Goal: Information Seeking & Learning: Learn about a topic

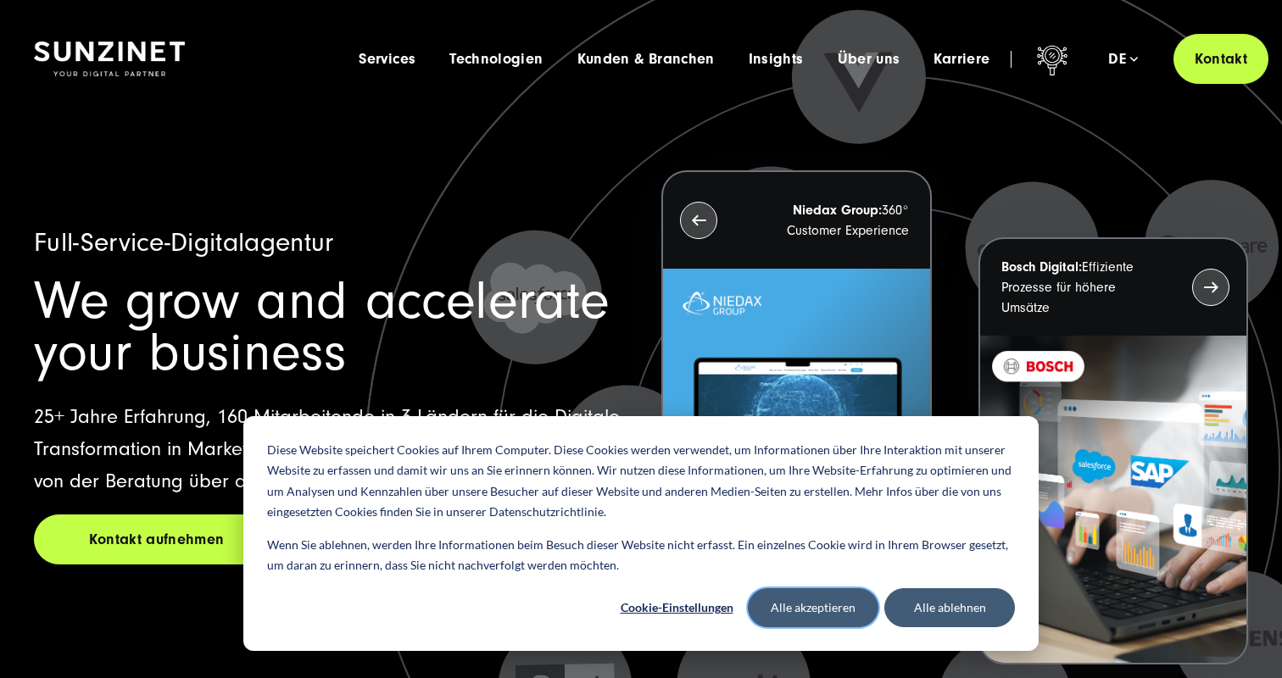
click at [810, 617] on button "Alle akzeptieren" at bounding box center [813, 607] width 131 height 39
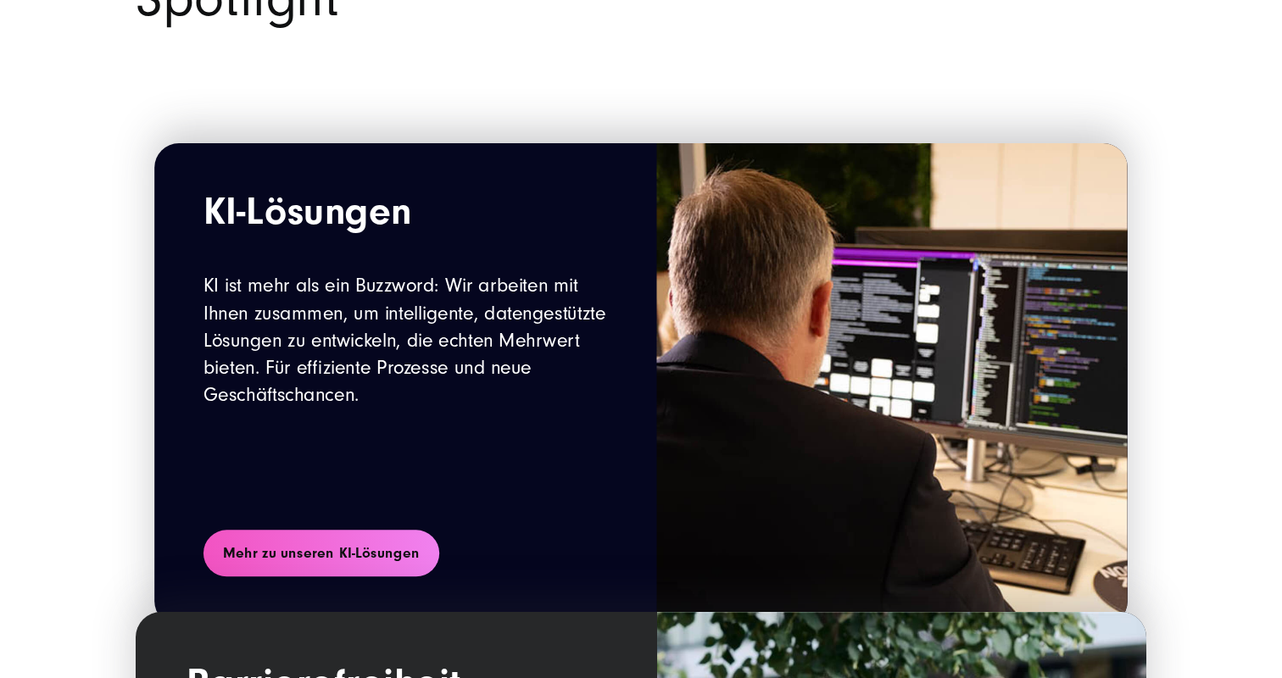
scroll to position [1791, 0]
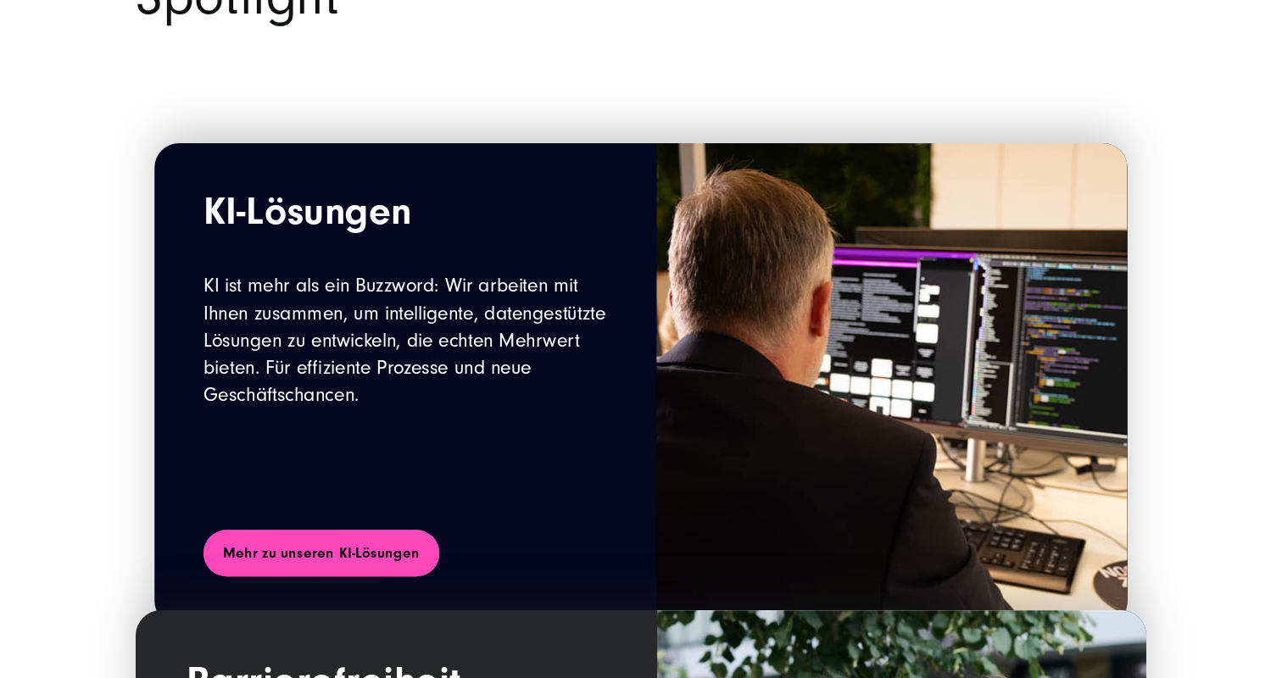
click at [309, 550] on link "Mehr zu unseren KI-Lösungen" at bounding box center [321, 553] width 236 height 47
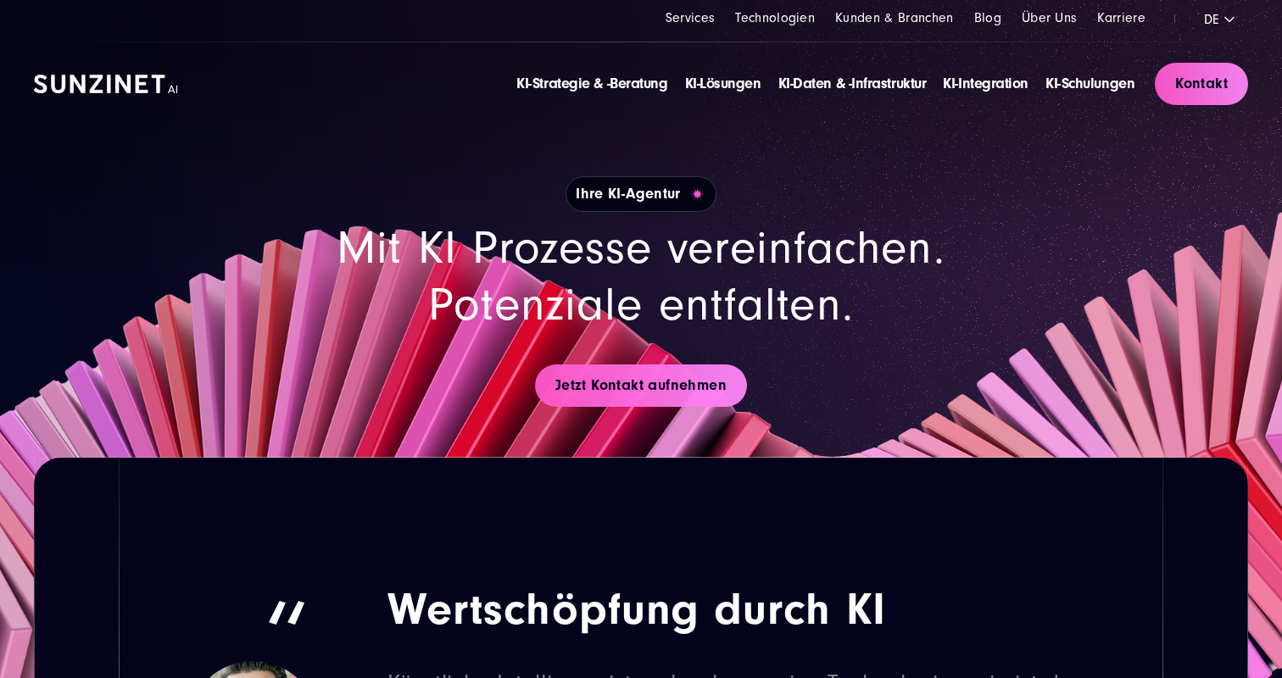
click at [545, 187] on div "Ihre KI-Agentur" at bounding box center [641, 194] width 814 height 36
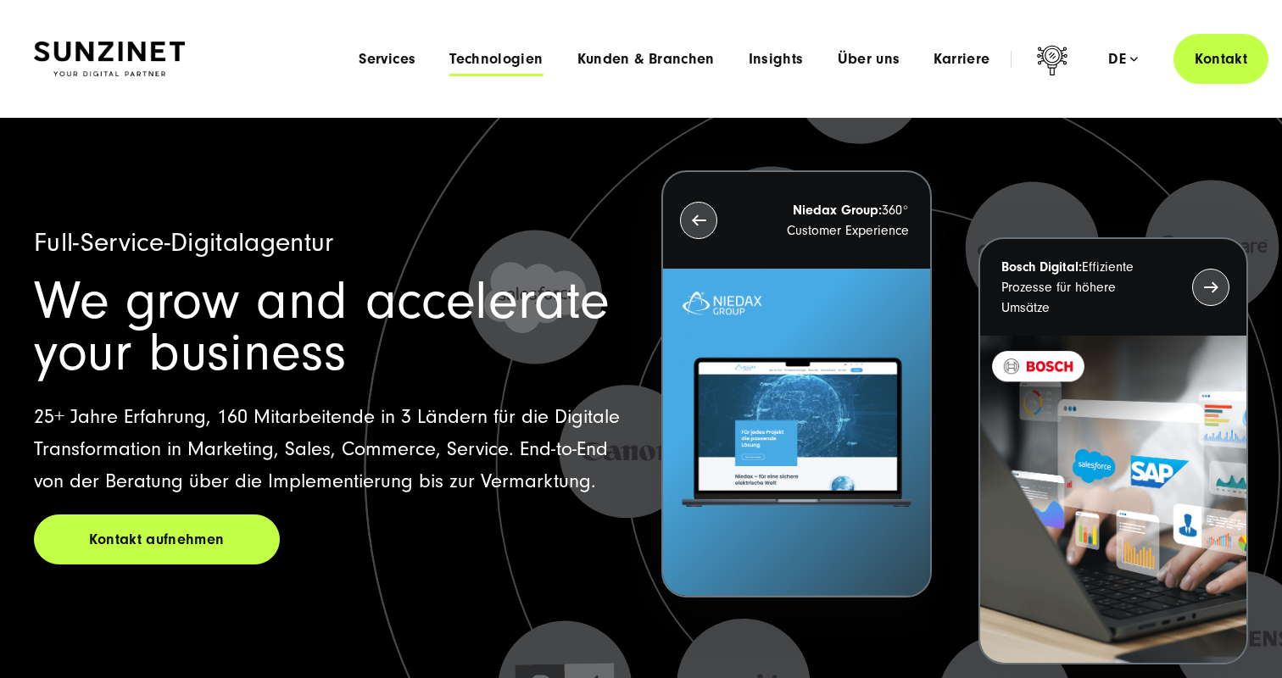
click at [501, 60] on span "Technologien" at bounding box center [495, 59] width 93 height 17
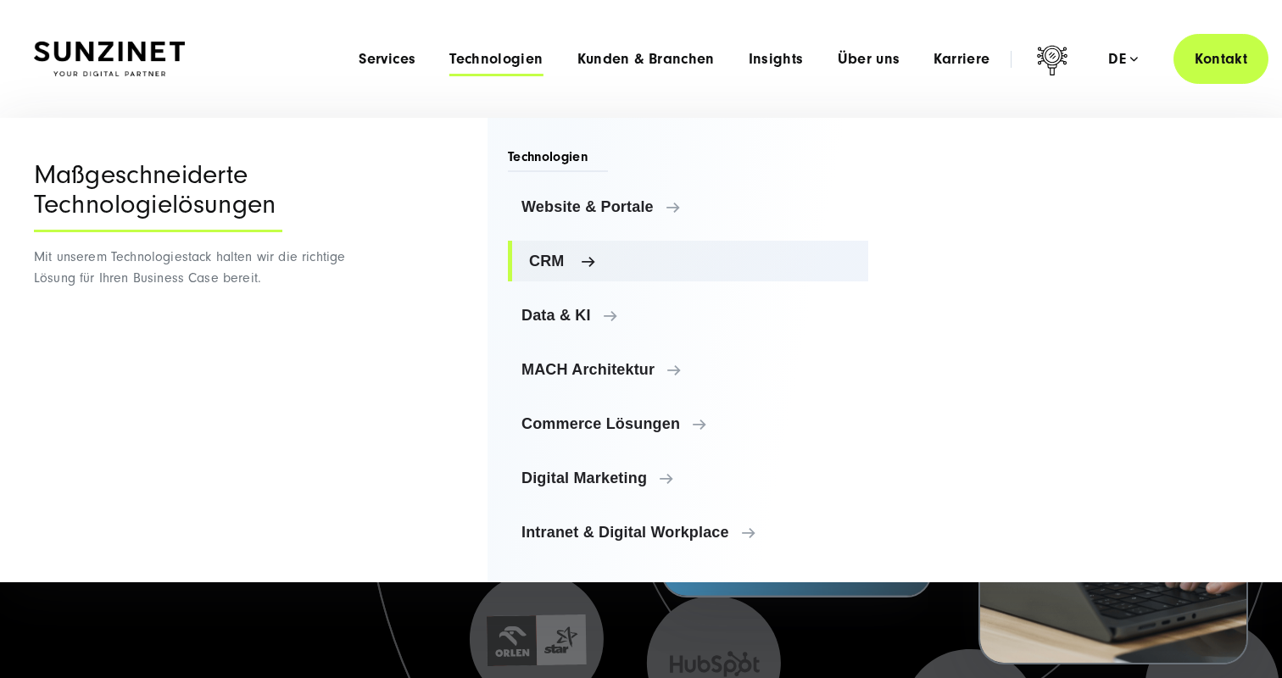
click at [546, 281] on link "CRM" at bounding box center [688, 261] width 360 height 41
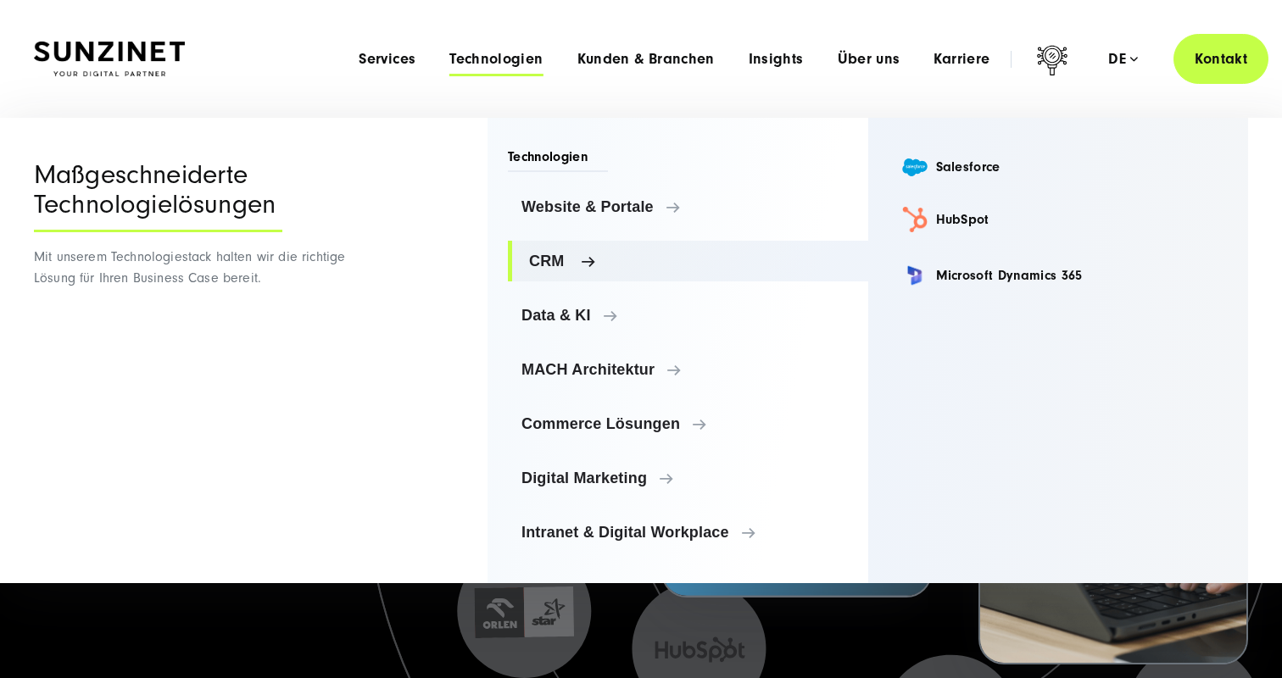
click at [546, 274] on link "CRM" at bounding box center [688, 261] width 360 height 41
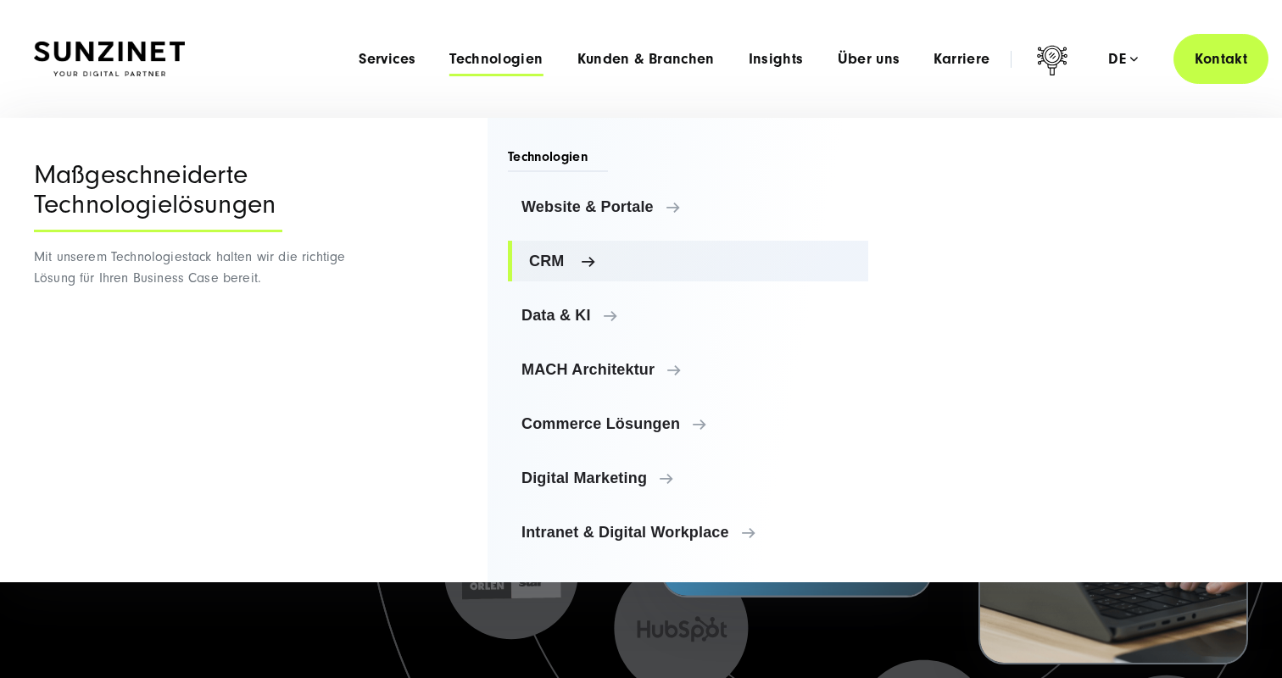
click at [546, 274] on link "CRM" at bounding box center [688, 261] width 360 height 41
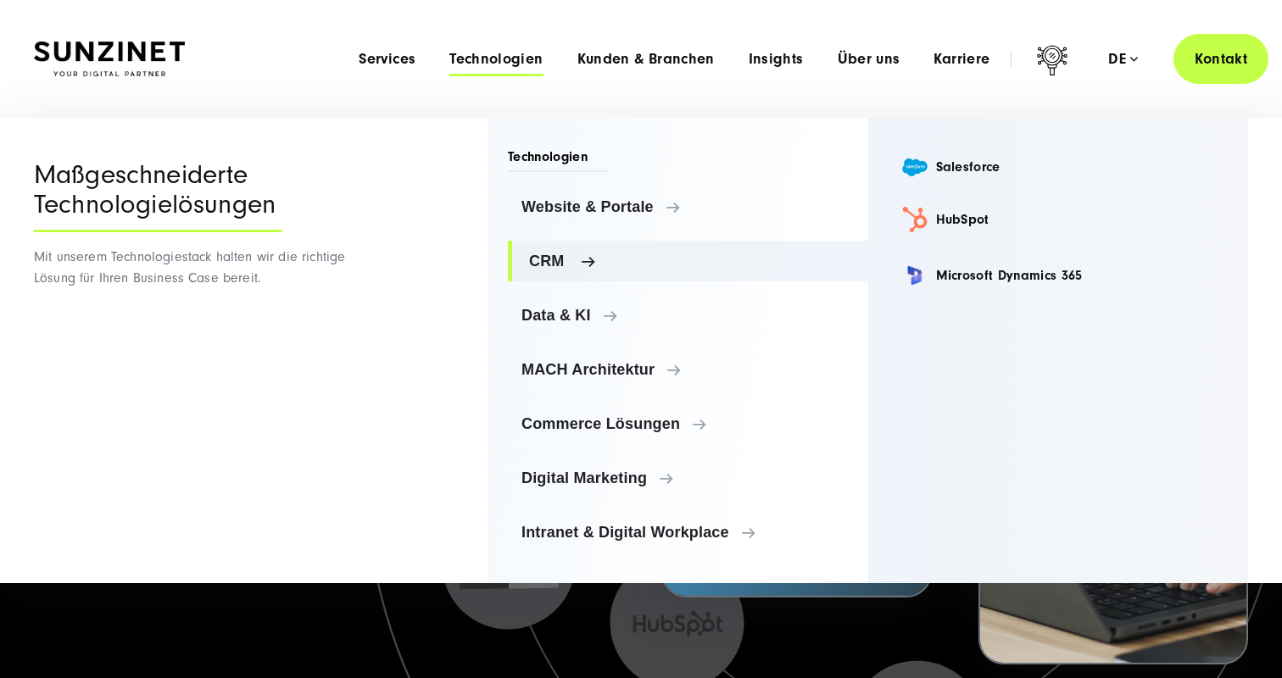
click at [546, 274] on link "CRM" at bounding box center [688, 261] width 360 height 41
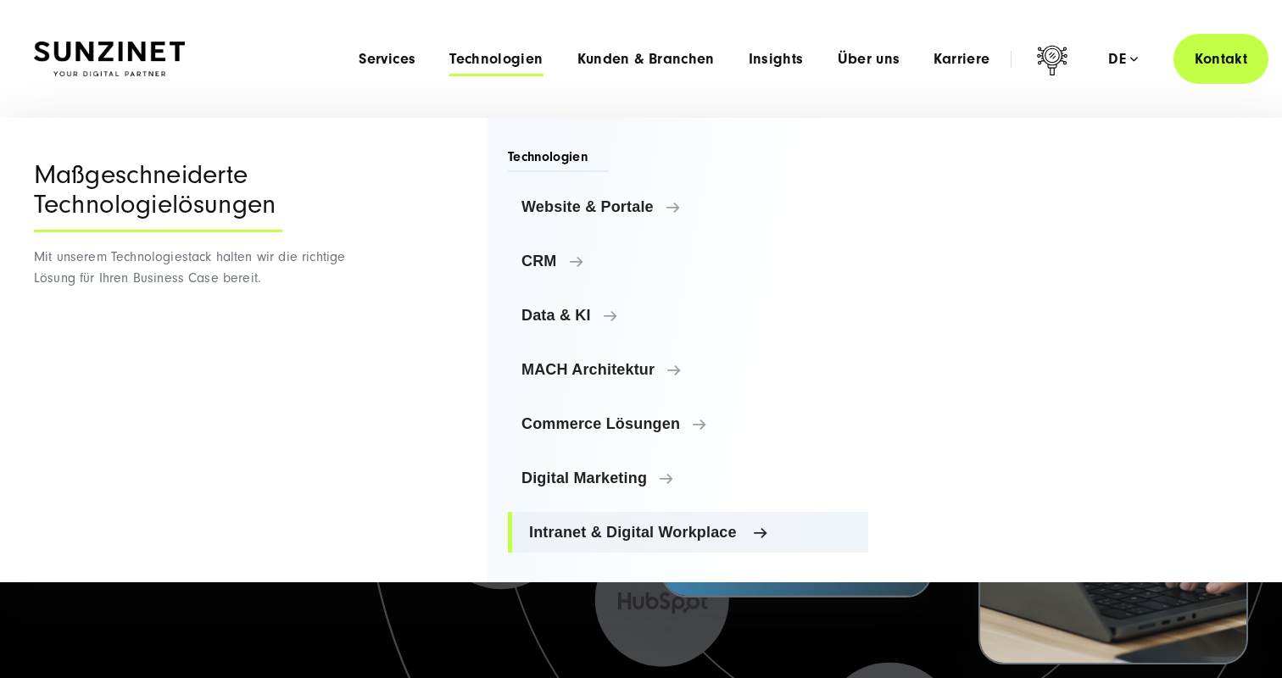
click at [593, 524] on span "Intranet & Digital Workplace" at bounding box center [692, 532] width 326 height 17
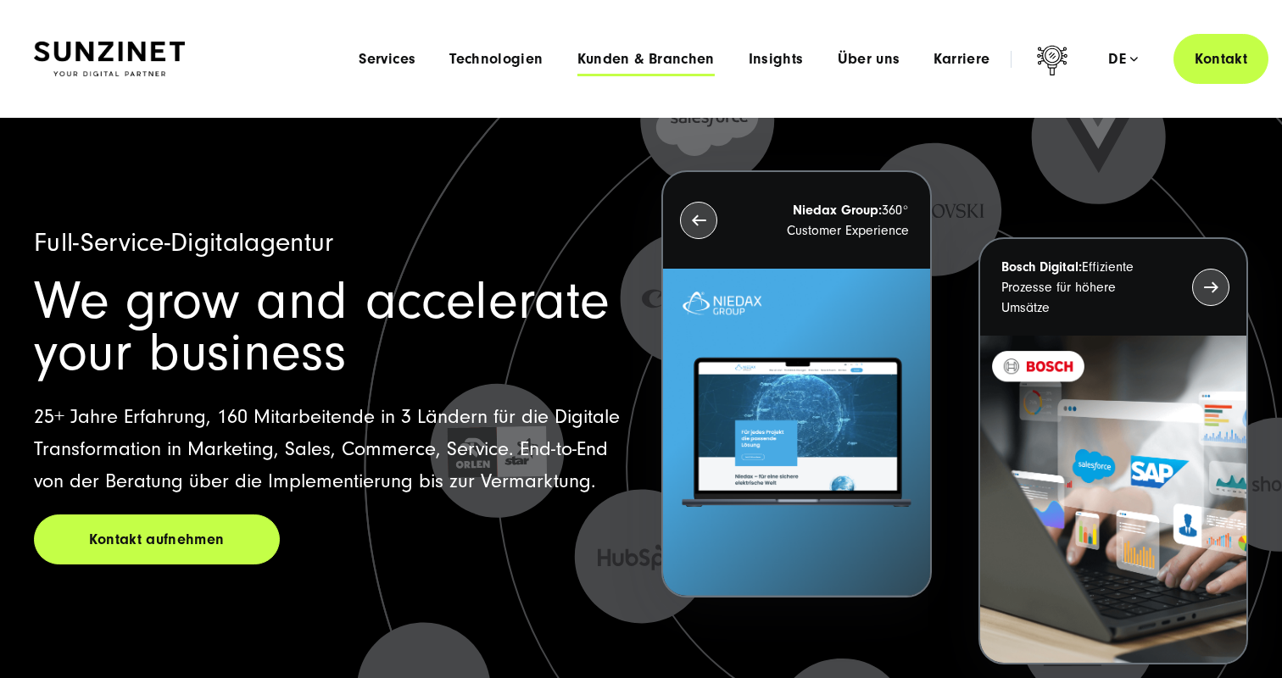
click at [680, 57] on span "Kunden & Branchen" at bounding box center [645, 59] width 137 height 17
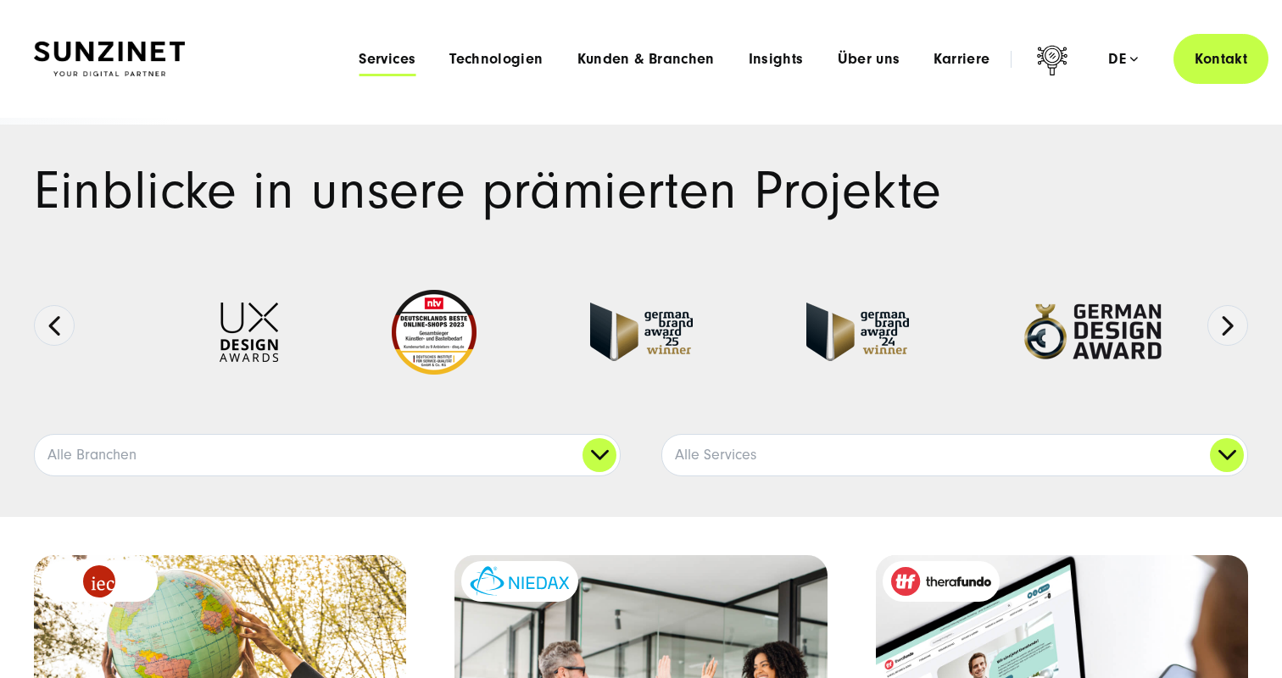
drag, startPoint x: 0, startPoint y: 0, endPoint x: 404, endPoint y: 56, distance: 407.4
click at [404, 56] on span "Services" at bounding box center [387, 59] width 57 height 17
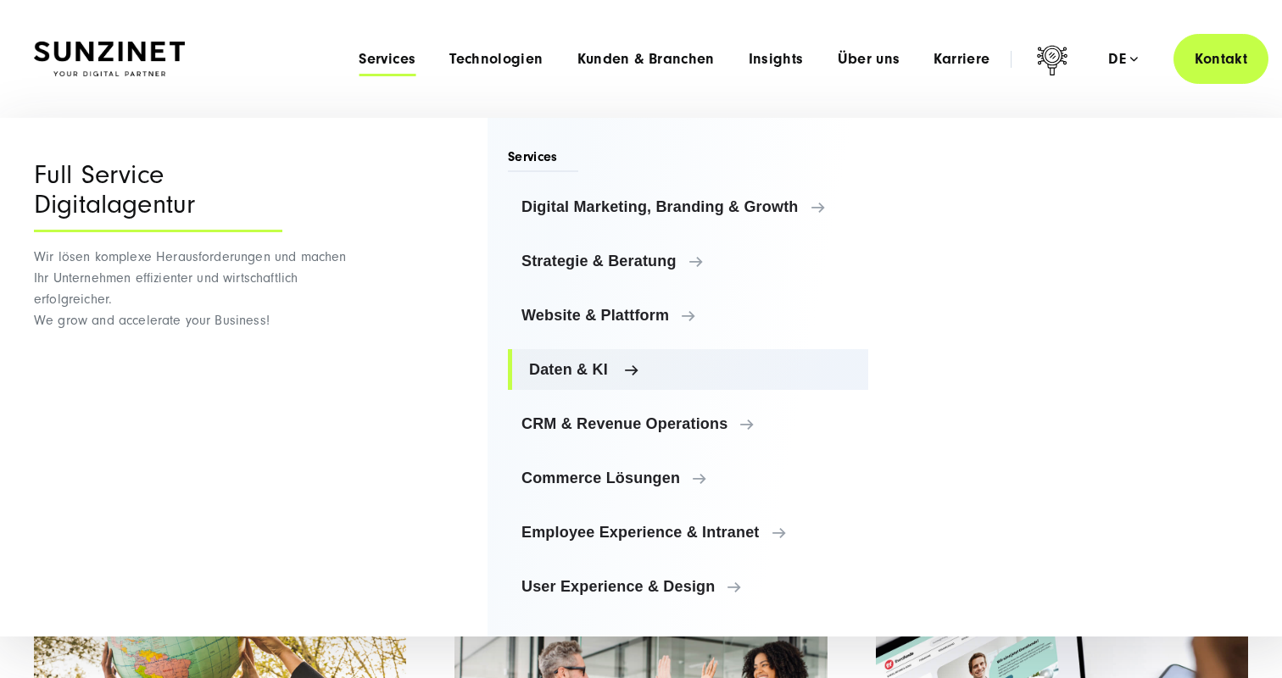
click at [583, 378] on link "Daten & KI" at bounding box center [688, 369] width 360 height 41
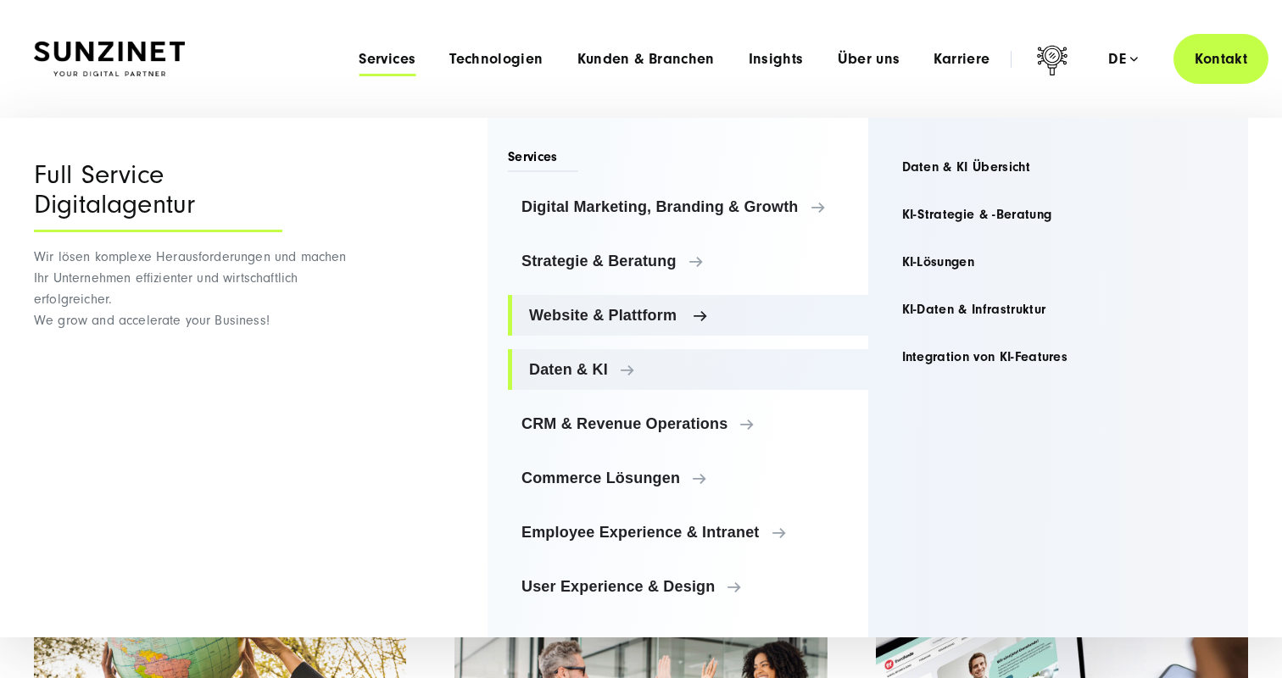
click at [732, 309] on span "Website & Plattform" at bounding box center [692, 315] width 326 height 17
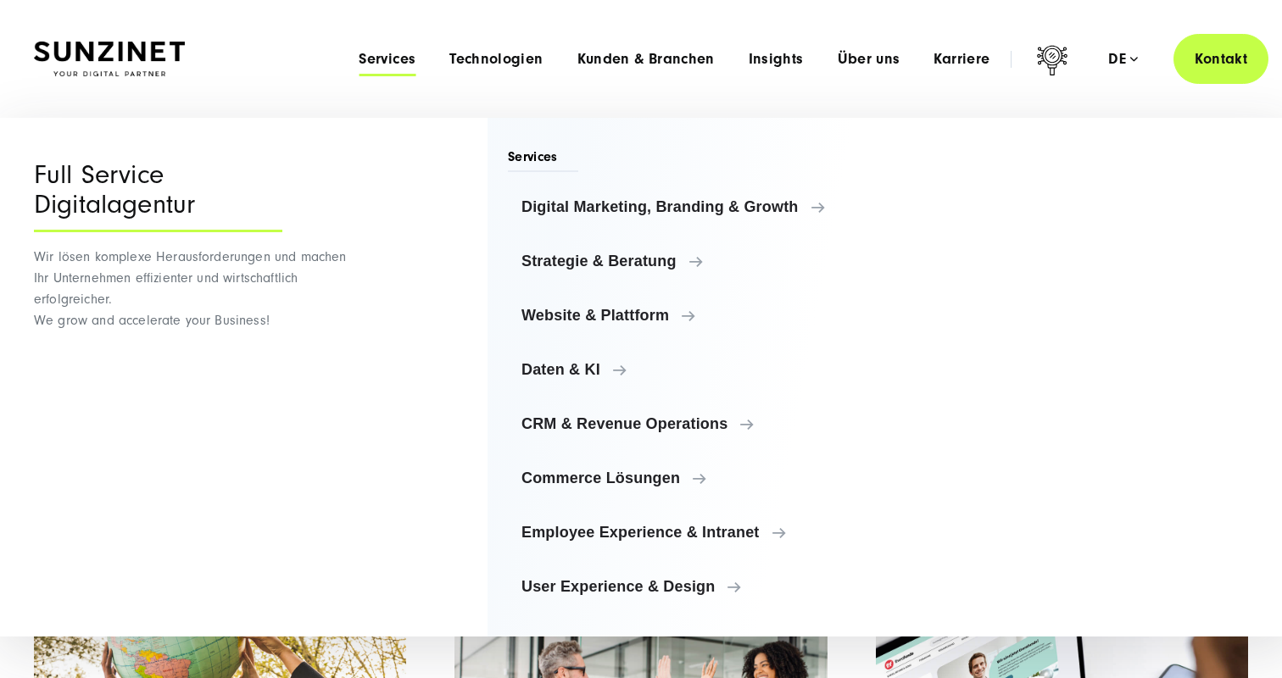
click at [732, 284] on ul "Digital Marketing, Branding & Growth Digital Marketing, Branding & Growth Digit…" at bounding box center [688, 396] width 360 height 420
click at [726, 268] on span "Strategie & Beratung" at bounding box center [692, 261] width 326 height 17
click at [752, 219] on link "Digital Marketing, Branding & Growth" at bounding box center [688, 206] width 360 height 41
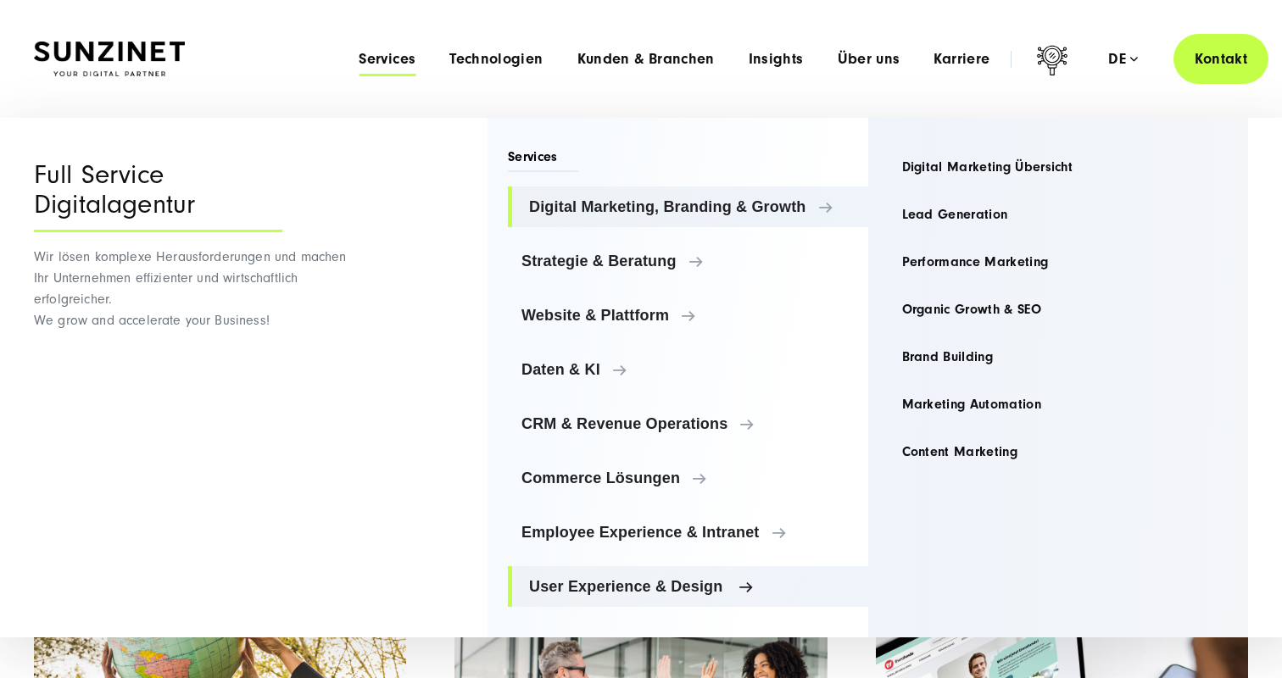
click at [633, 591] on span "User Experience & Design" at bounding box center [692, 586] width 326 height 17
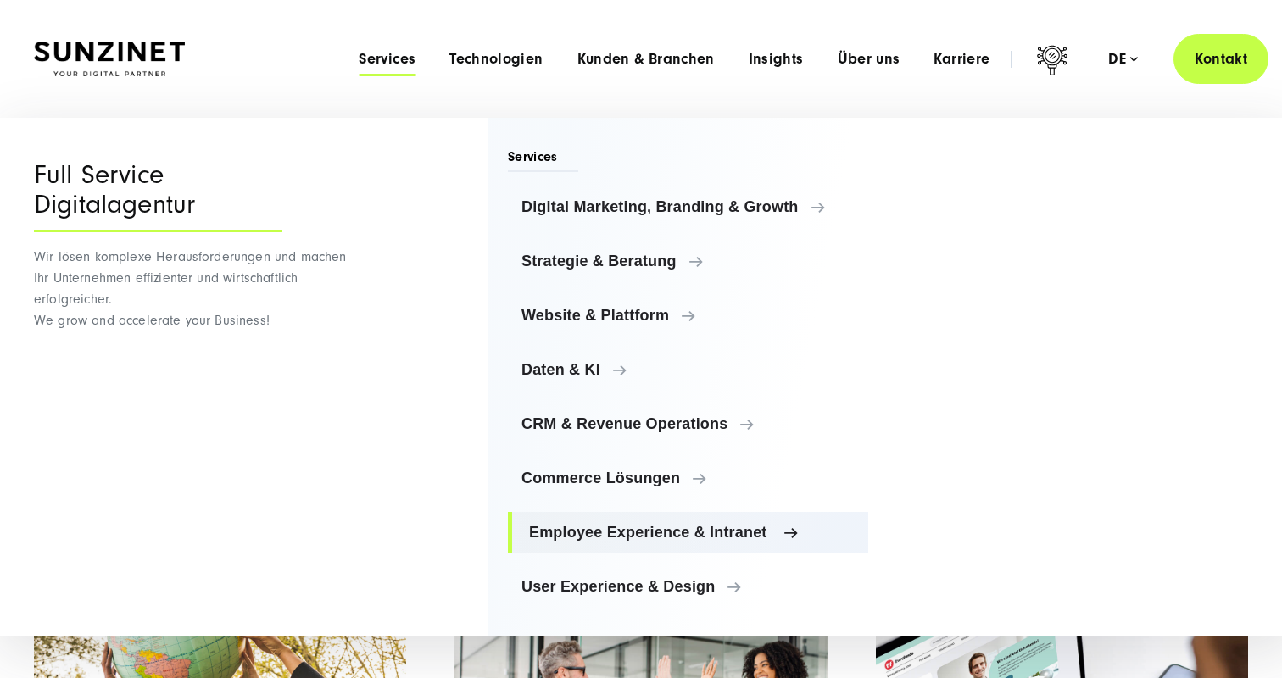
click at [646, 541] on link "Employee Experience & Intranet" at bounding box center [688, 532] width 360 height 41
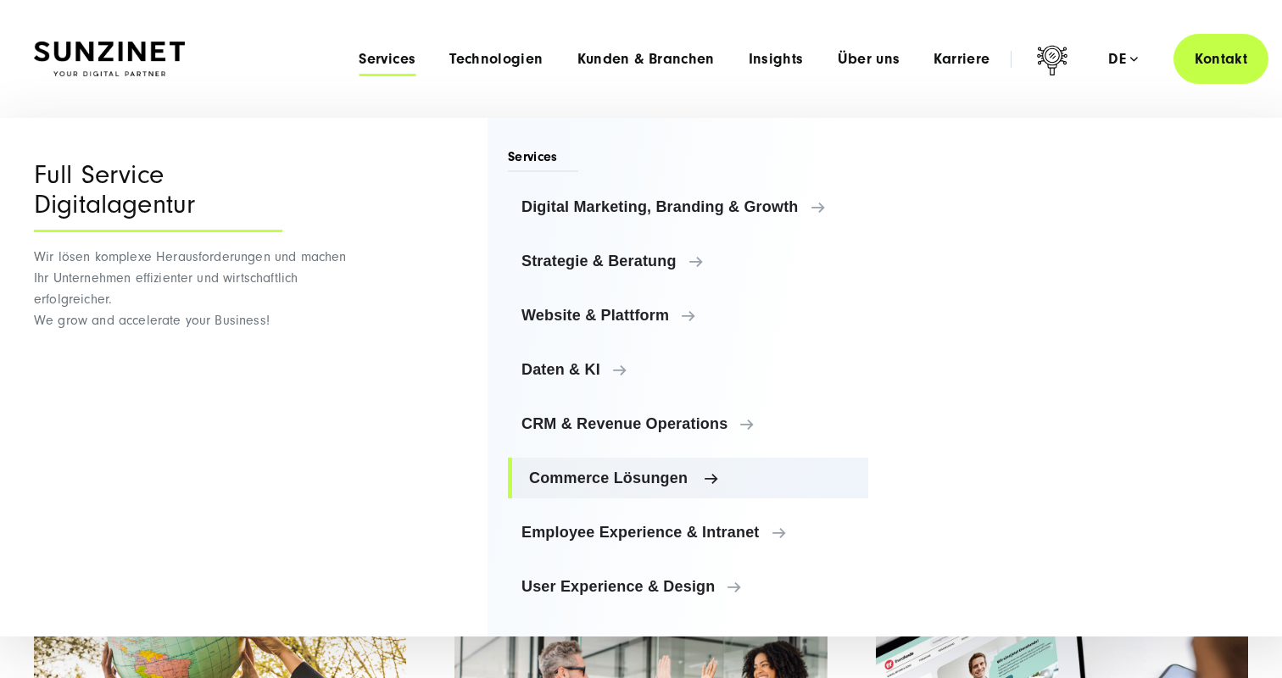
click at [649, 483] on span "Commerce Lösungen" at bounding box center [692, 478] width 326 height 17
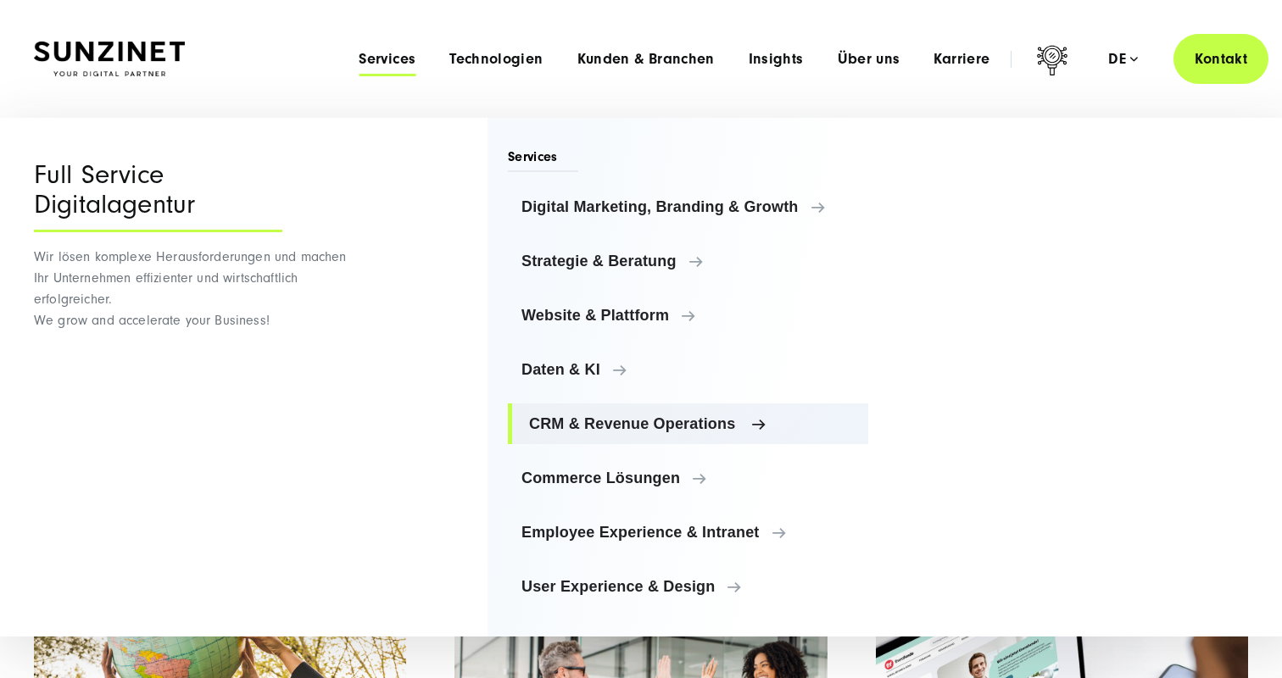
click at [680, 420] on span "CRM & Revenue Operations" at bounding box center [692, 423] width 326 height 17
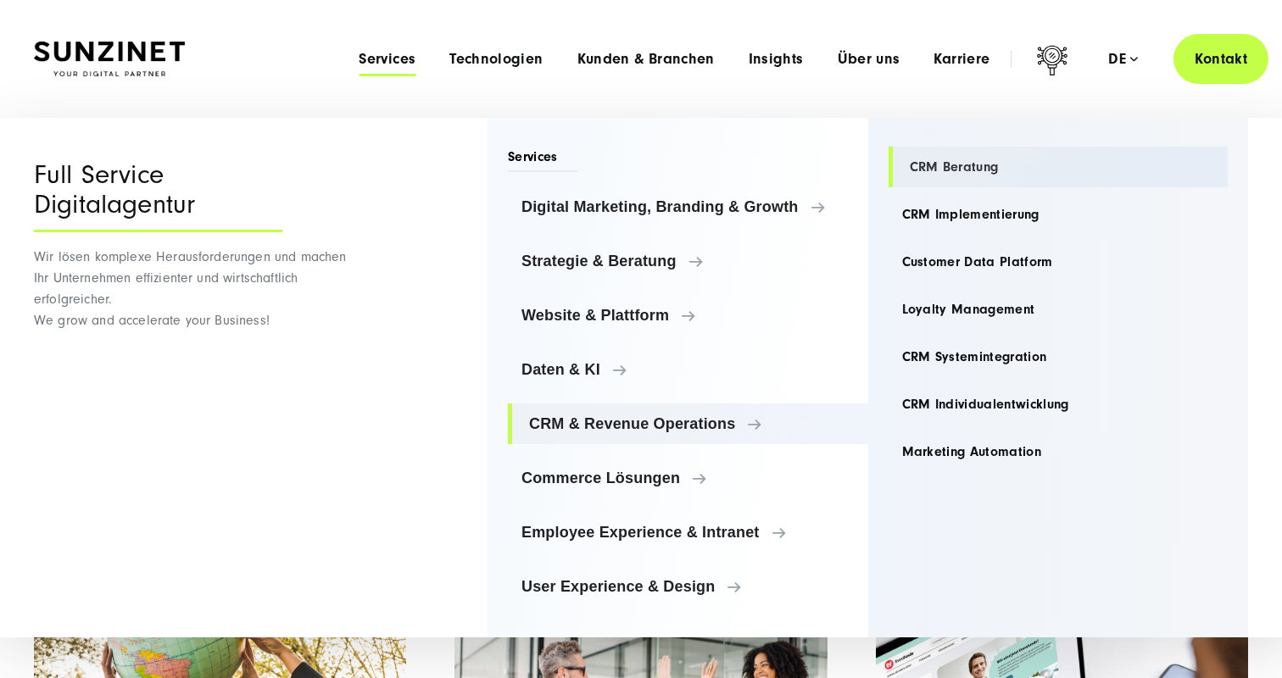
click at [923, 166] on link "CRM Beratung" at bounding box center [1058, 167] width 340 height 41
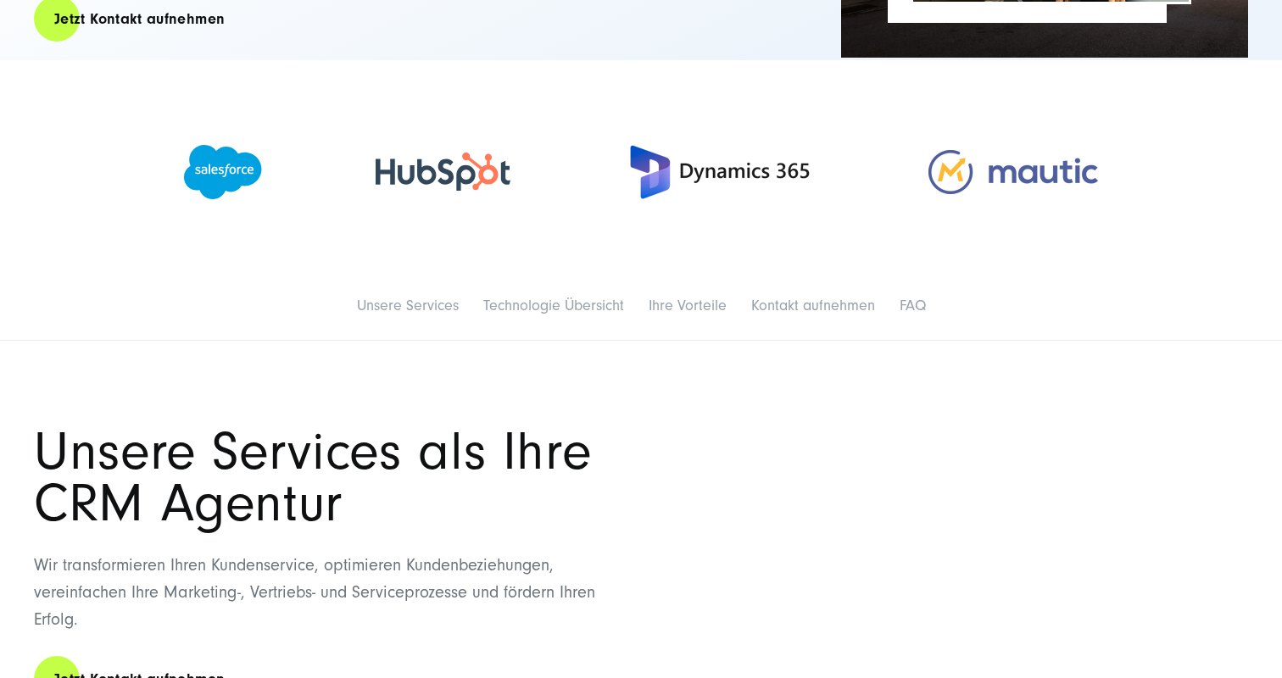
scroll to position [589, 0]
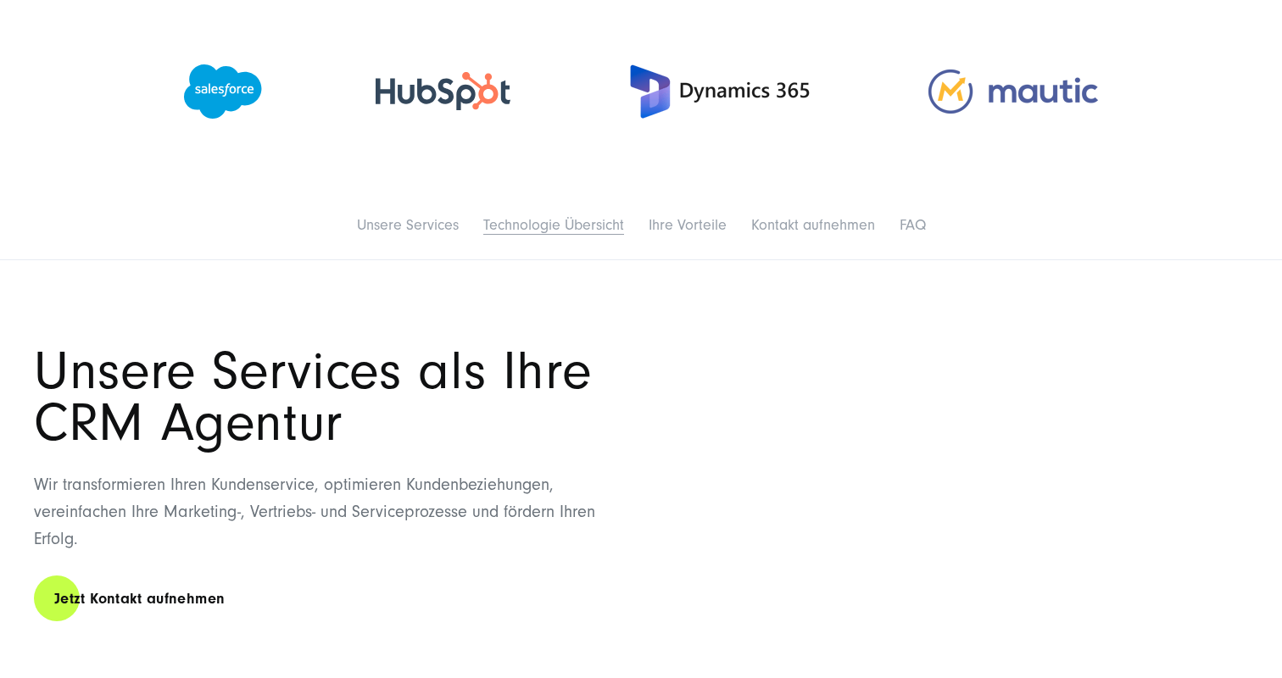
click at [593, 217] on link "Technologie Übersicht" at bounding box center [553, 225] width 141 height 18
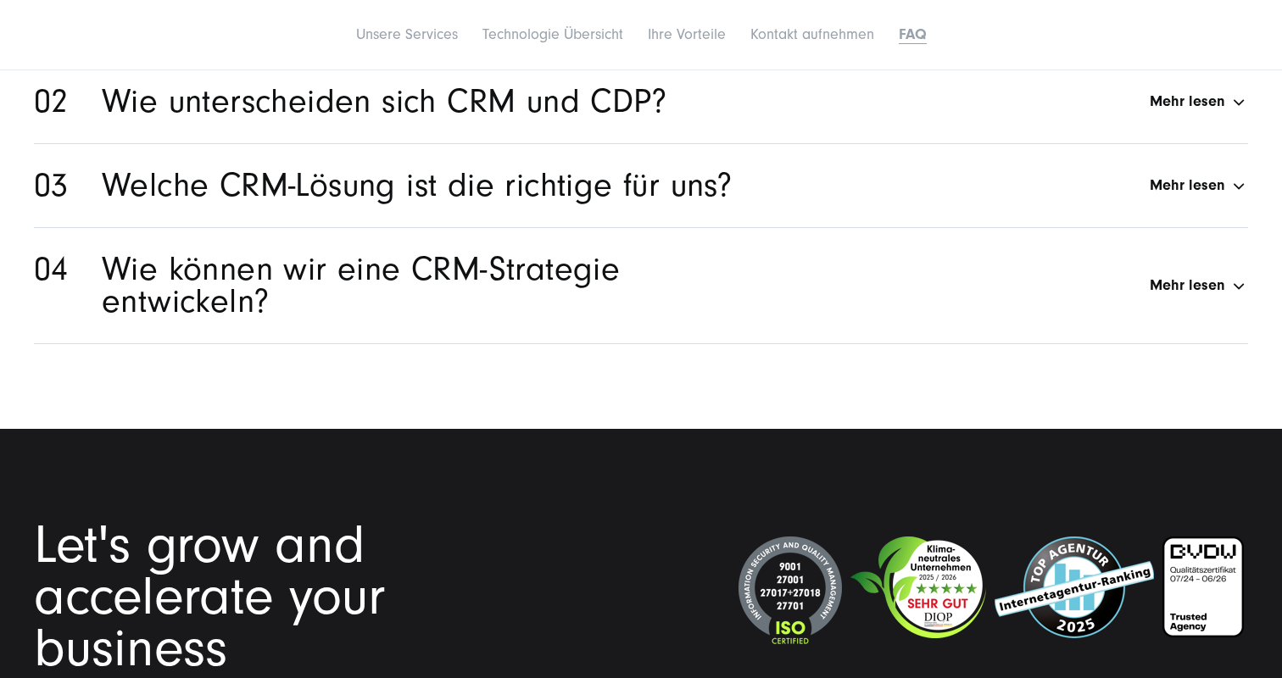
scroll to position [7995, 0]
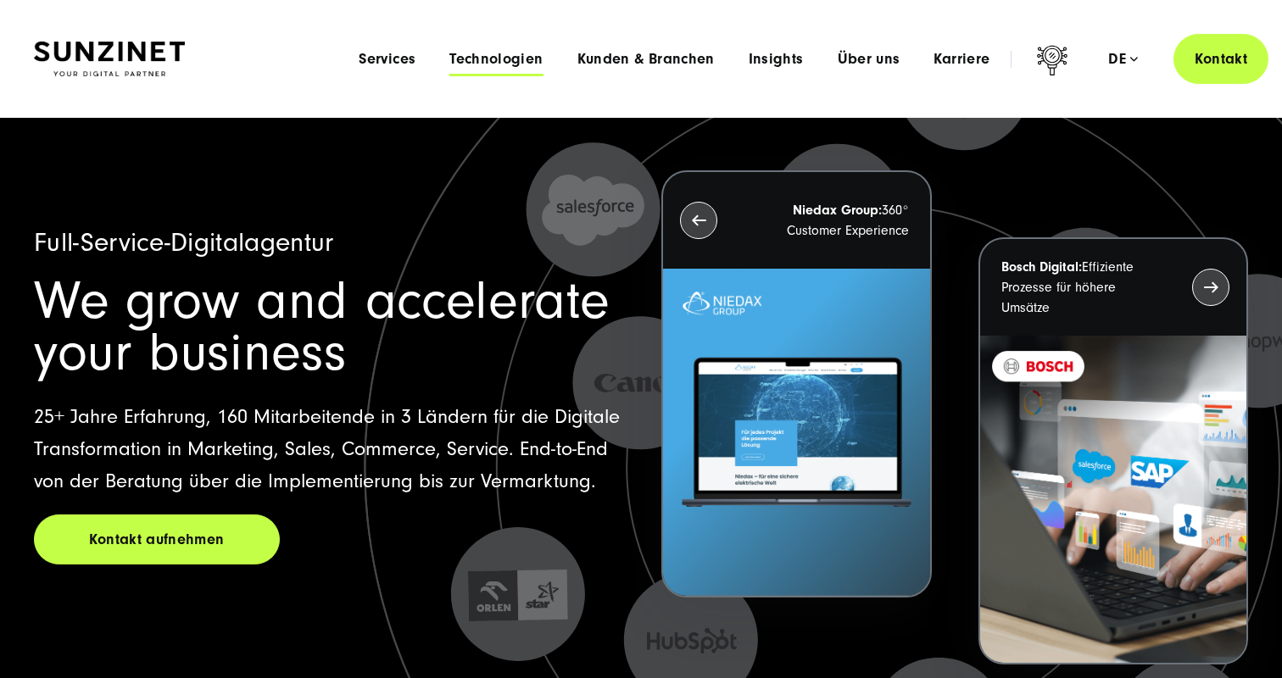
click at [535, 57] on span "Technologien" at bounding box center [495, 59] width 93 height 17
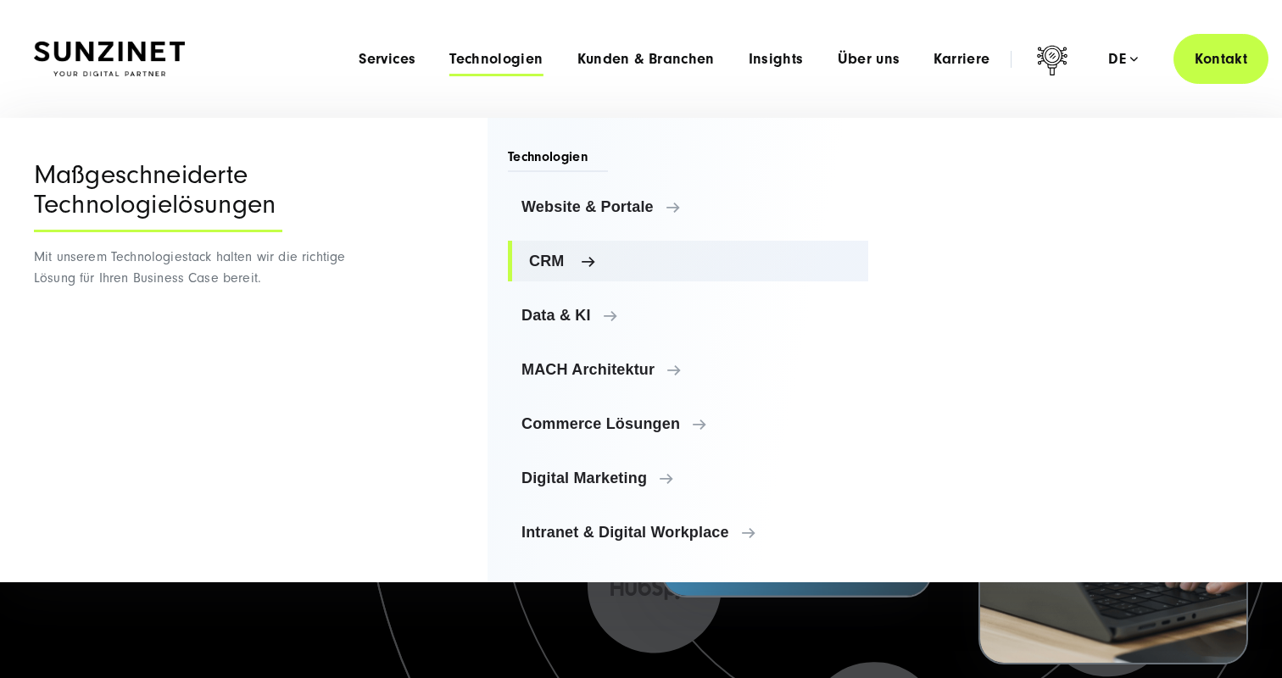
click at [572, 253] on span "CRM" at bounding box center [692, 261] width 326 height 17
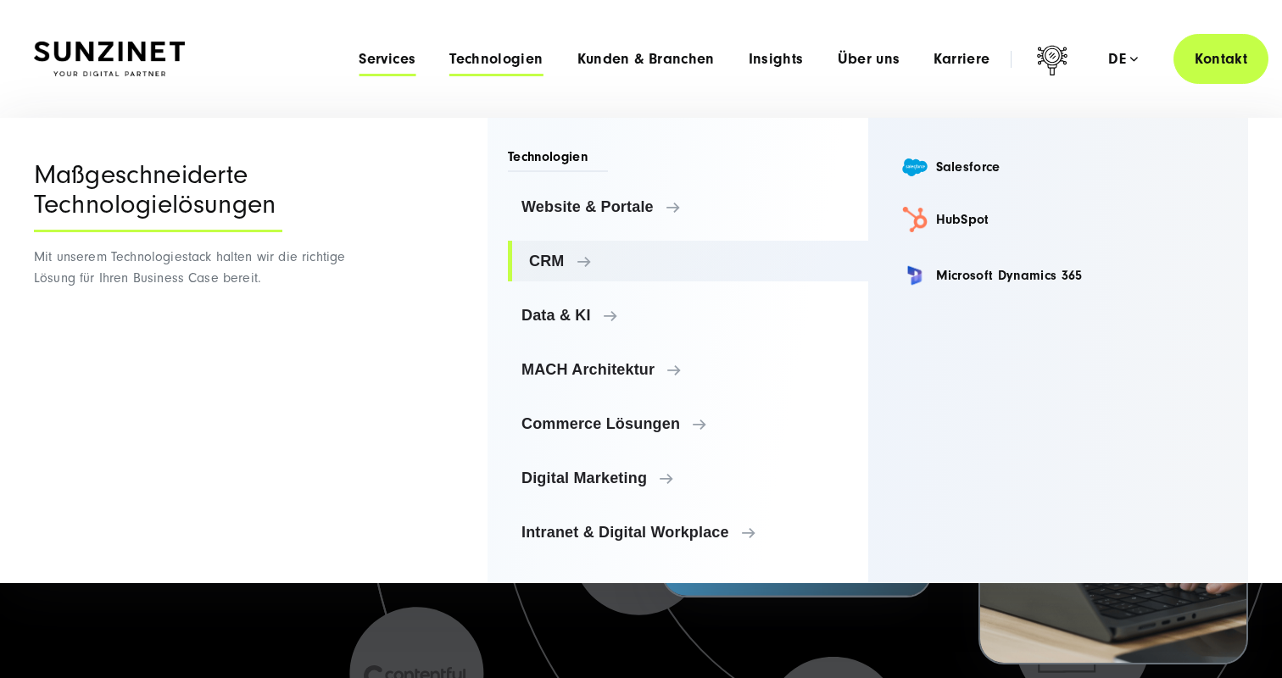
click at [381, 56] on span "Services" at bounding box center [387, 59] width 57 height 17
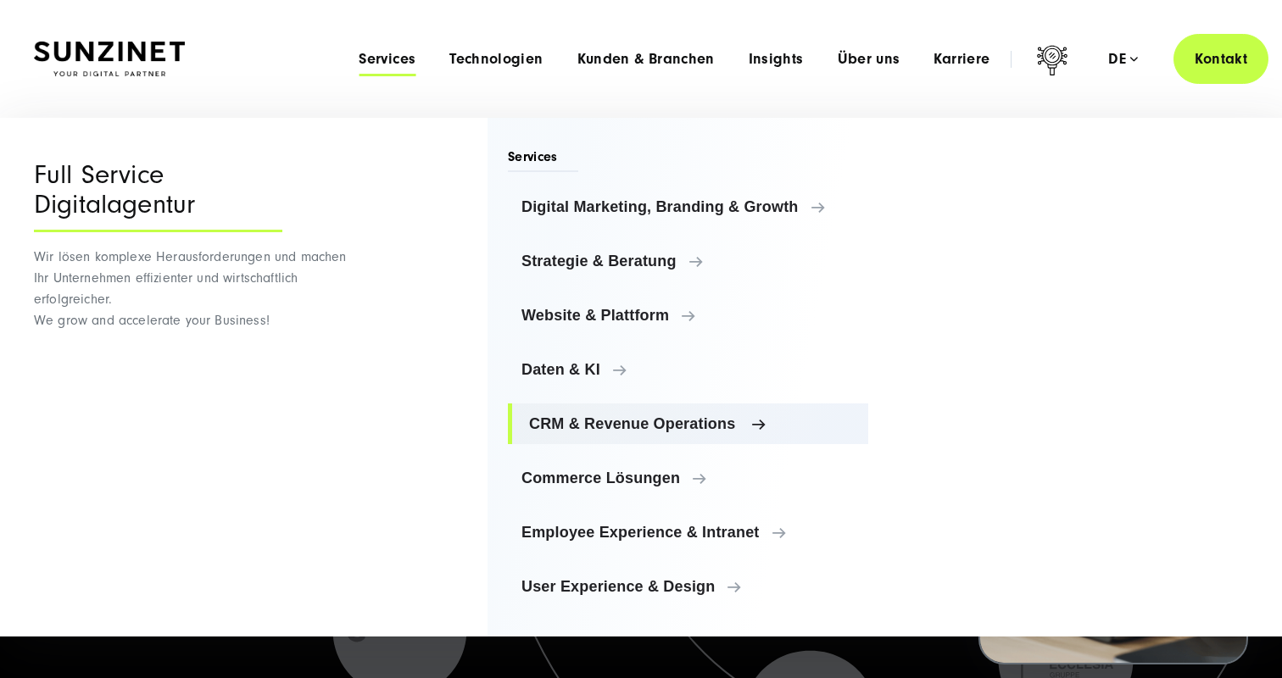
click at [637, 413] on link "CRM & Revenue Operations" at bounding box center [688, 424] width 360 height 41
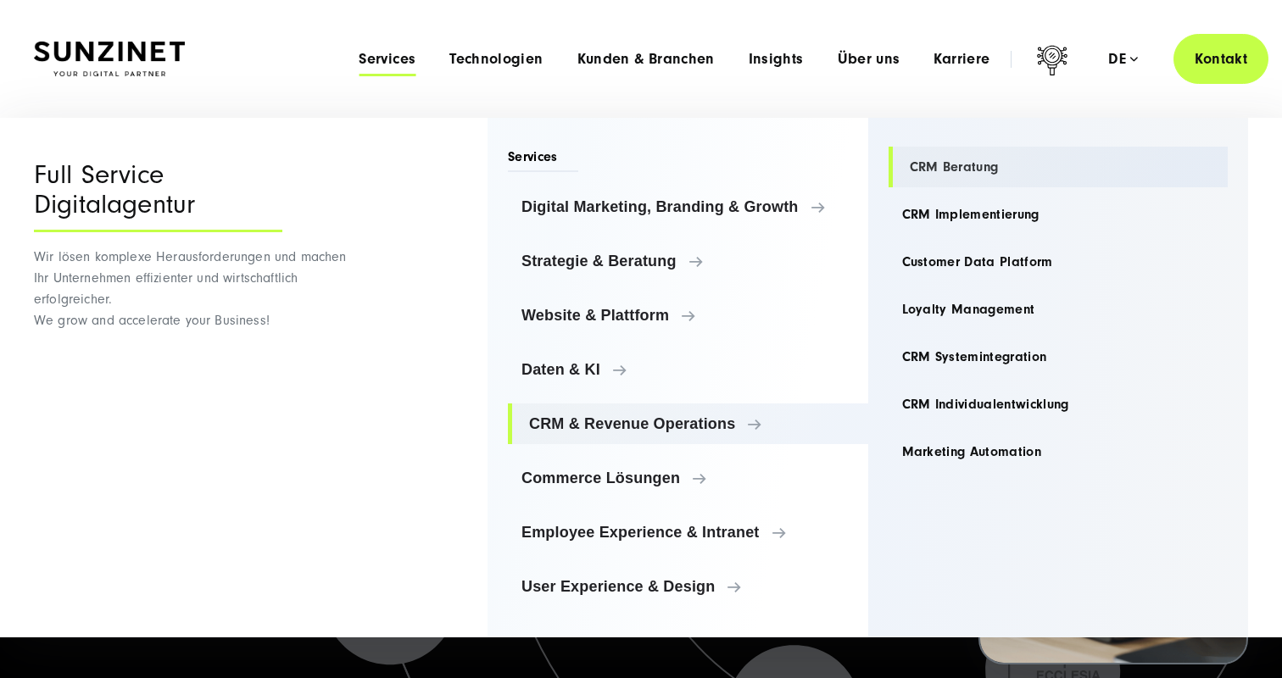
click at [966, 162] on link "CRM Beratung" at bounding box center [1058, 167] width 340 height 41
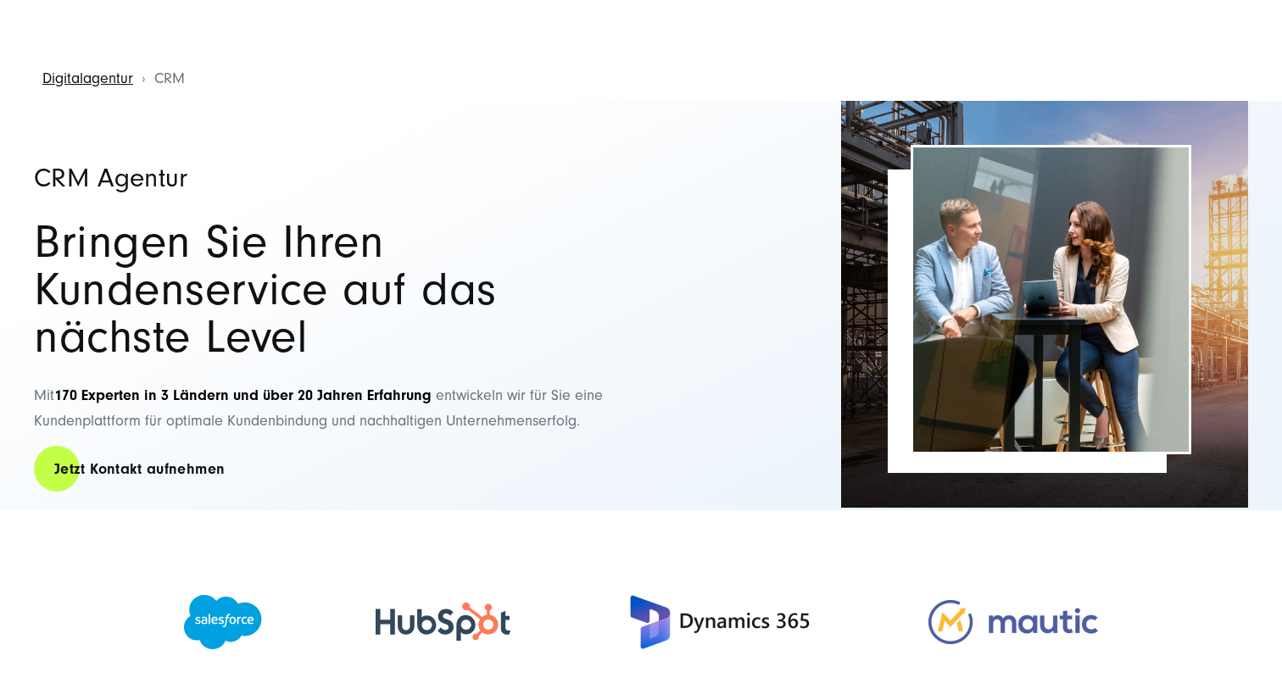
scroll to position [56, 0]
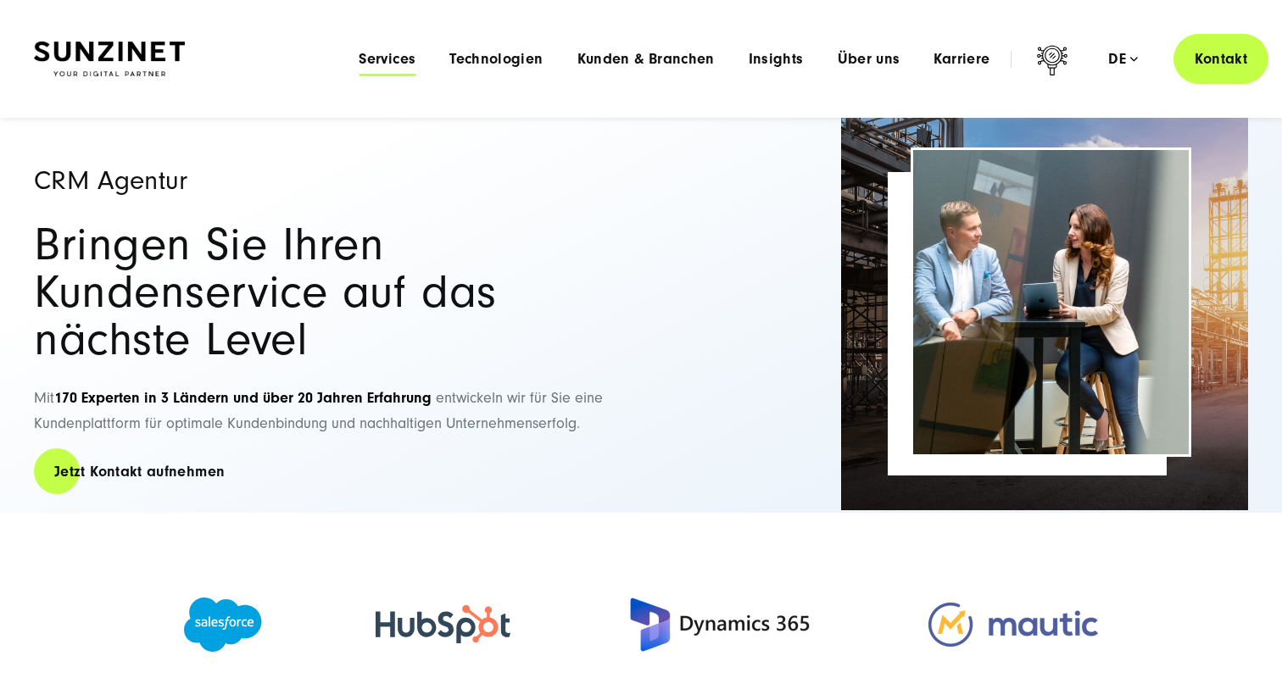
click at [390, 55] on span "Services" at bounding box center [387, 59] width 57 height 17
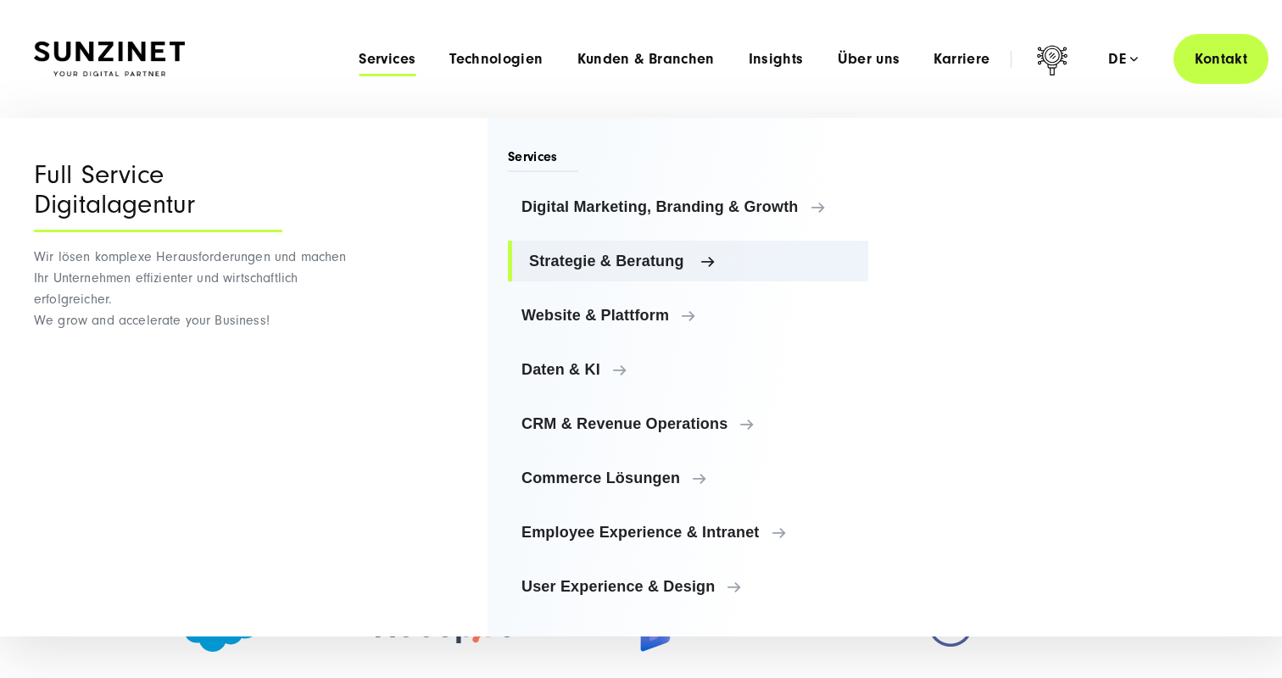
click at [603, 269] on span "Strategie & Beratung" at bounding box center [692, 261] width 326 height 17
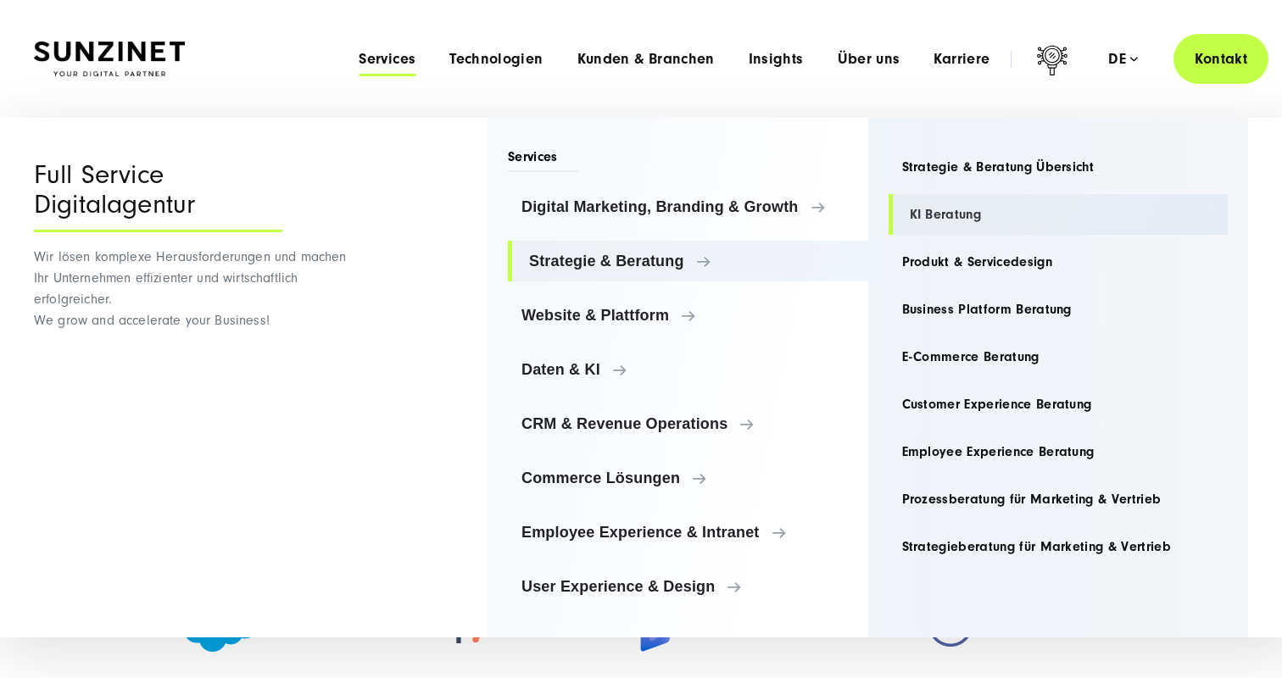
click at [949, 213] on link "KI Beratung" at bounding box center [1058, 214] width 340 height 41
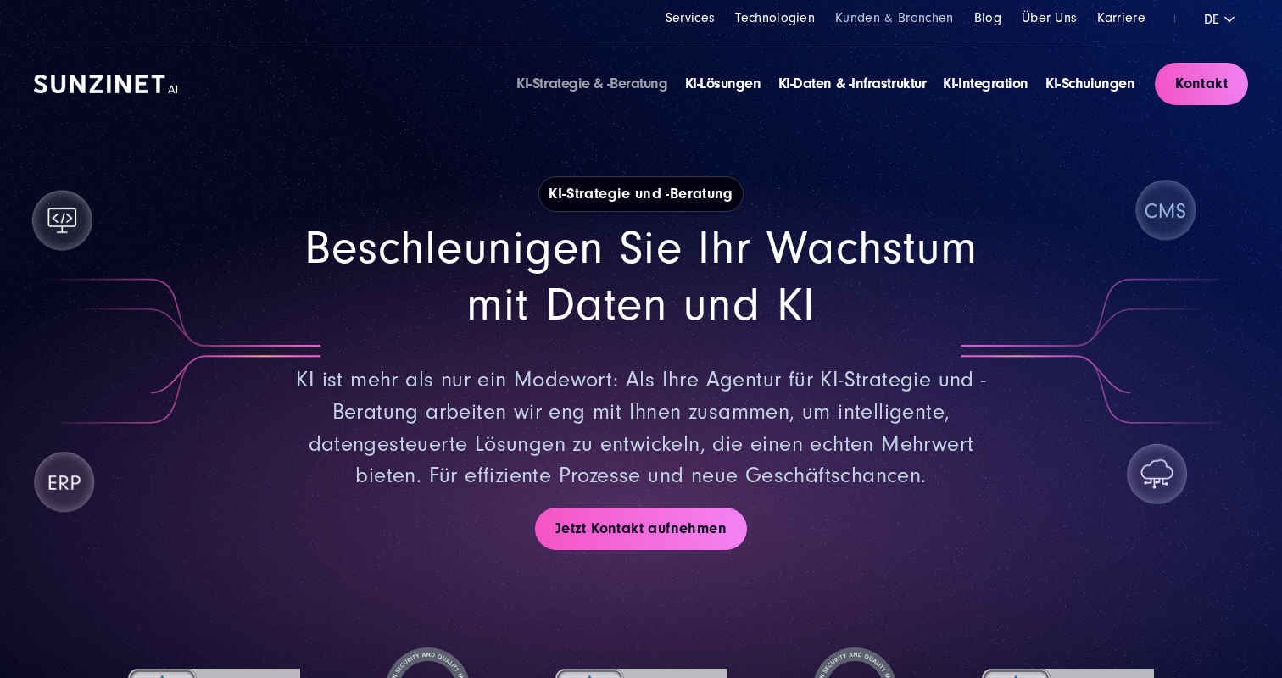
click at [914, 19] on link "Kunden & Branchen" at bounding box center [894, 17] width 118 height 15
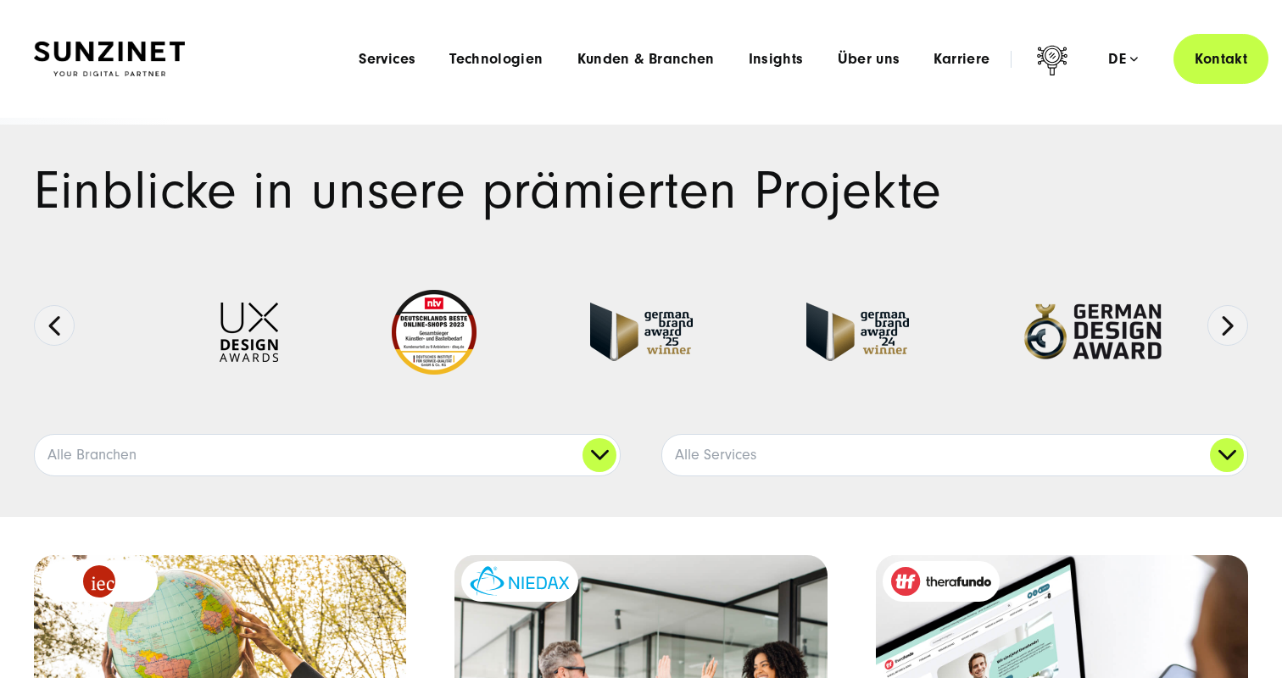
click at [912, 56] on li "Über uns Menu Discover SUNZINET Tauchen Sie ein in eine führende Digitalagentur…" at bounding box center [869, 59] width 97 height 18
click at [767, 64] on span "Insights" at bounding box center [776, 59] width 55 height 17
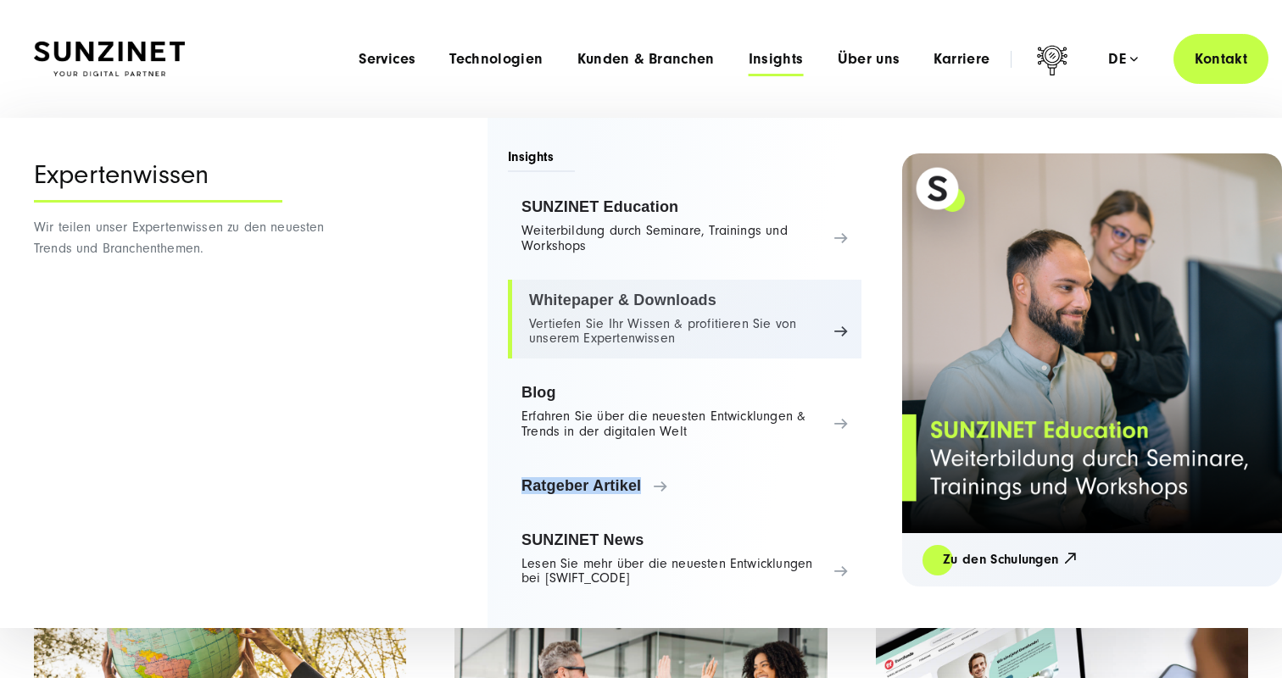
click at [711, 338] on link "Whitepaper & Downloads Vertiefen Sie Ihr Wissen & profitieren Sie von unserem E…" at bounding box center [685, 320] width 354 height 80
